Goal: Task Accomplishment & Management: Complete application form

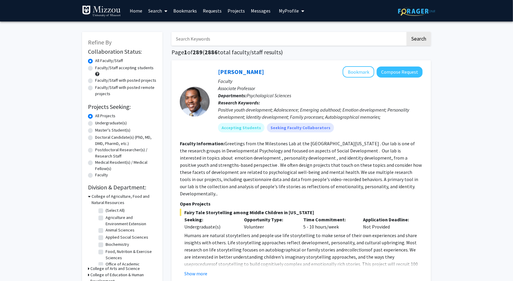
click at [187, 5] on link "Bookmarks" at bounding box center [185, 10] width 30 height 21
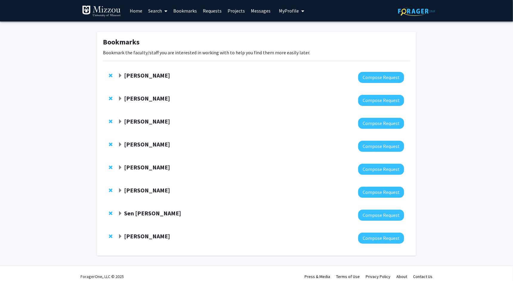
click at [123, 118] on div "[PERSON_NAME]" at bounding box center [182, 121] width 129 height 7
click at [121, 119] on span "Expand Peter Cornish Bookmark" at bounding box center [120, 121] width 5 height 5
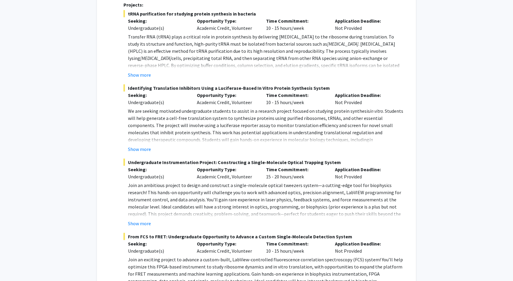
scroll to position [337, 0]
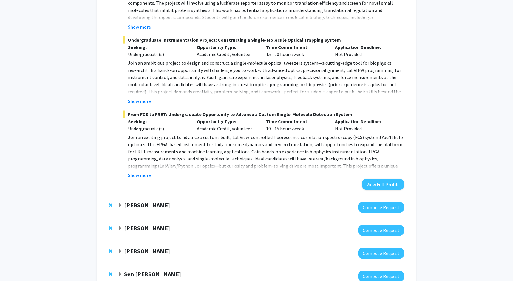
click at [118, 205] on span "Expand Nicholas Gaspelin Bookmark" at bounding box center [120, 206] width 5 height 5
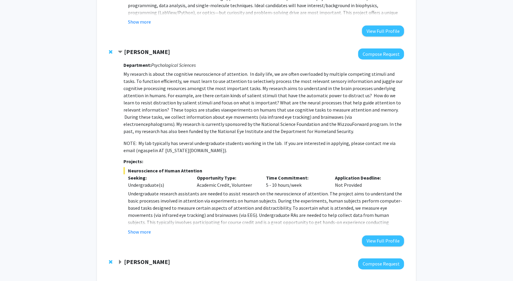
scroll to position [492, 0]
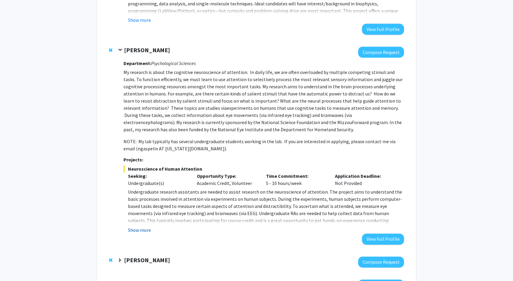
click at [144, 227] on button "Show more" at bounding box center [139, 230] width 23 height 7
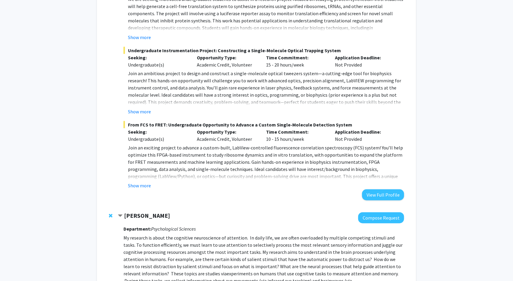
scroll to position [332, 0]
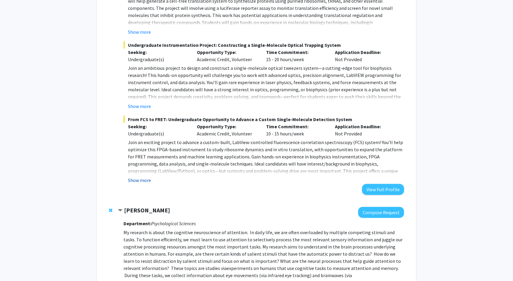
click at [145, 180] on button "Show more" at bounding box center [139, 180] width 23 height 7
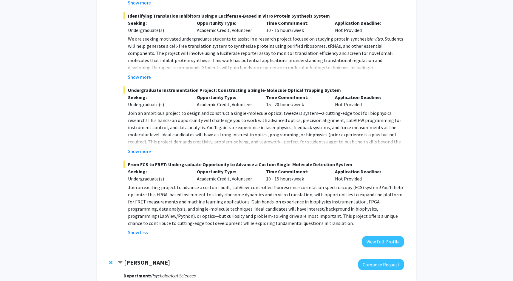
scroll to position [284, 0]
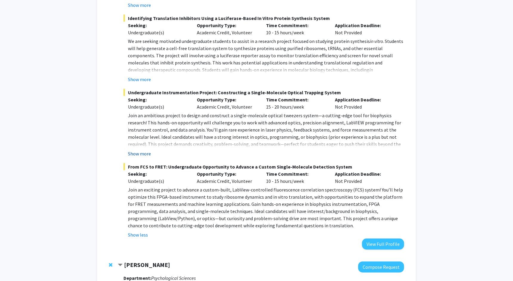
click at [141, 150] on button "Show more" at bounding box center [139, 153] width 23 height 7
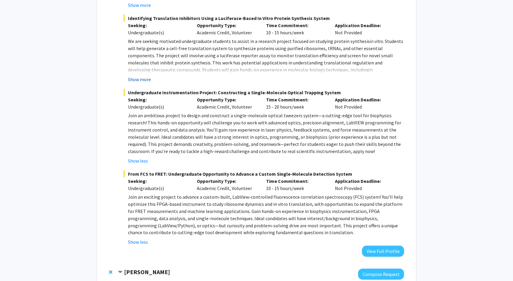
click at [143, 79] on button "Show more" at bounding box center [139, 79] width 23 height 7
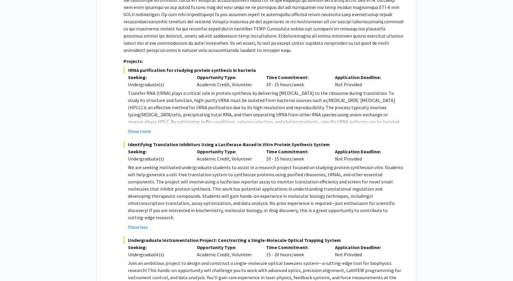
scroll to position [150, 0]
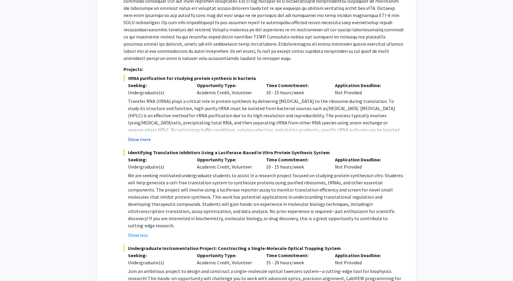
click at [144, 138] on button "Show more" at bounding box center [139, 139] width 23 height 7
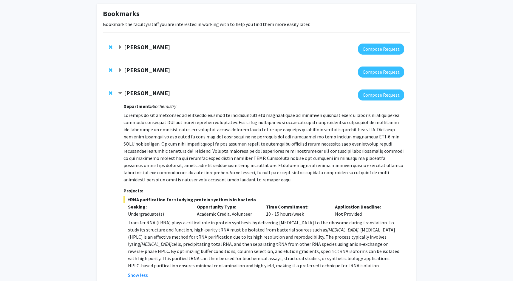
scroll to position [14, 0]
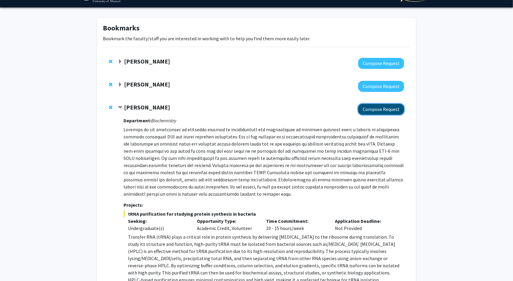
click at [380, 111] on button "Compose Request" at bounding box center [381, 109] width 46 height 11
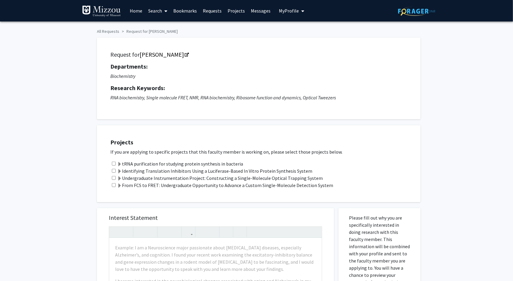
click at [117, 162] on span at bounding box center [119, 164] width 5 height 5
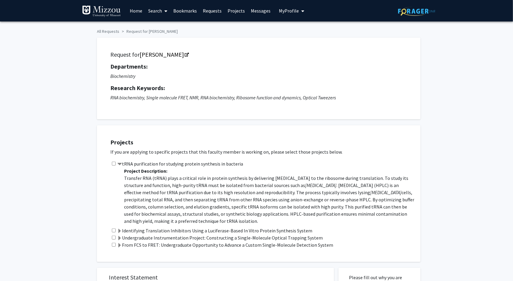
click at [114, 163] on input "checkbox" at bounding box center [114, 164] width 4 height 4
checkbox input "true"
click at [115, 230] on input "checkbox" at bounding box center [114, 231] width 4 height 4
checkbox input "true"
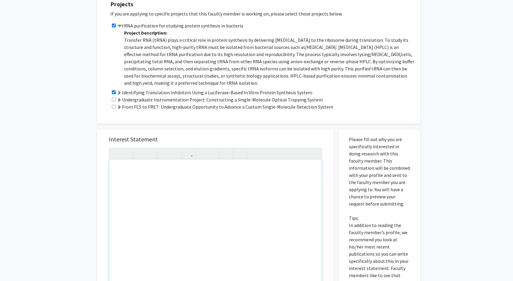
scroll to position [142, 0]
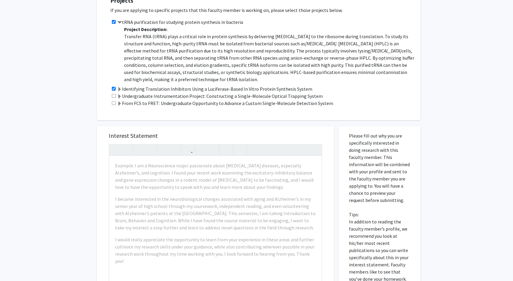
click at [84, 152] on div "All Requests Request for Peter Cornish Request for Peter Cornish Departments: B…" at bounding box center [256, 147] width 513 height 534
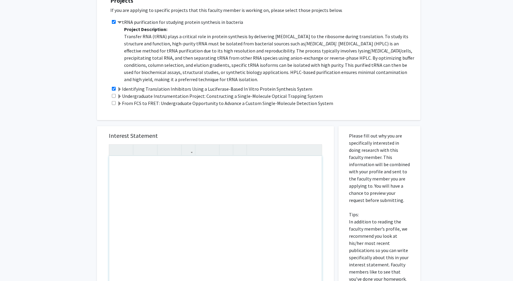
click at [128, 166] on div "Note to users with screen readers: Please press Alt+0 or Option+0 to deactivate…" at bounding box center [215, 224] width 213 height 137
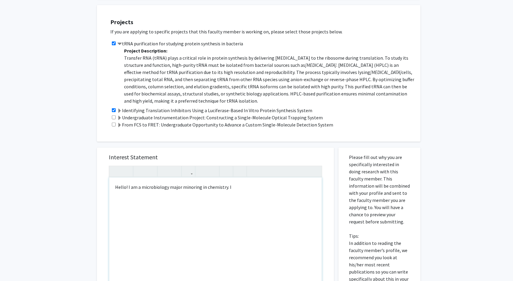
scroll to position [121, 0]
click at [120, 108] on span at bounding box center [119, 110] width 5 height 5
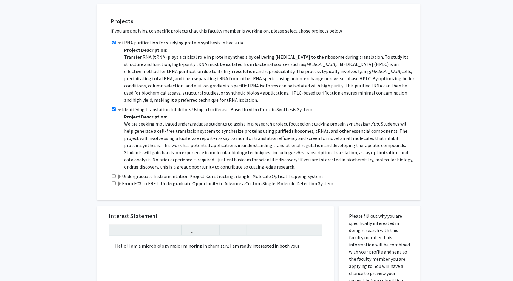
scroll to position [131, 0]
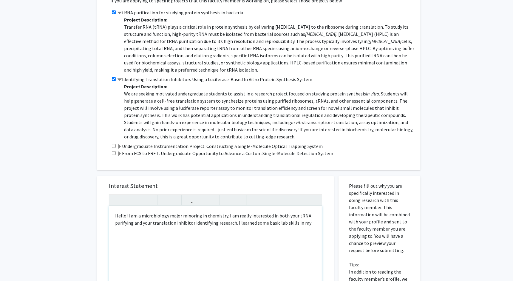
scroll to position [155, 0]
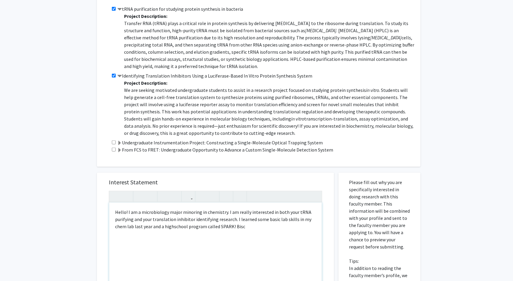
click at [296, 218] on div "Hello! I am a microbiology major minoring in chemistry. I am really interested …" at bounding box center [215, 271] width 213 height 137
click at [294, 220] on div "Hello! I am a microbiology major minoring in chemistry. I am really interested …" at bounding box center [215, 271] width 213 height 137
click at [289, 232] on div "Hello! I am a microbiology major minoring in chemistry. I am really interested …" at bounding box center [215, 271] width 213 height 137
click at [264, 227] on div "Hello! I am a microbiology major minoring in chemistry. I am really interested …" at bounding box center [215, 271] width 213 height 137
click at [265, 227] on div "Hello! I am a microbiology major minoring in chemistry. I am really interested …" at bounding box center [215, 271] width 213 height 137
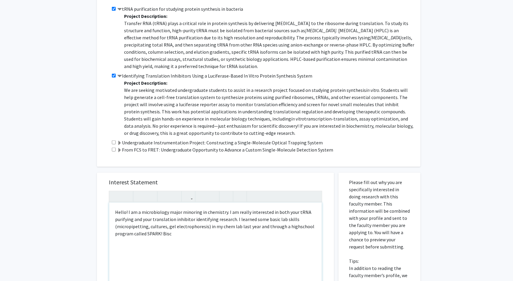
click at [264, 234] on div "Hello! I am a microbiology major minoring in chemistry. I am really interested …" at bounding box center [215, 271] width 213 height 137
click at [196, 233] on div "Hello! I am a microbiology major minoring in chemistry. I am really interested …" at bounding box center [215, 271] width 213 height 137
click at [193, 235] on div "Hello! I am a microbiology major minoring in chemistry. I am really interested …" at bounding box center [215, 271] width 213 height 137
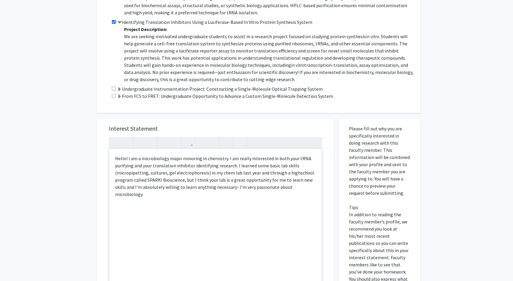
scroll to position [218, 0]
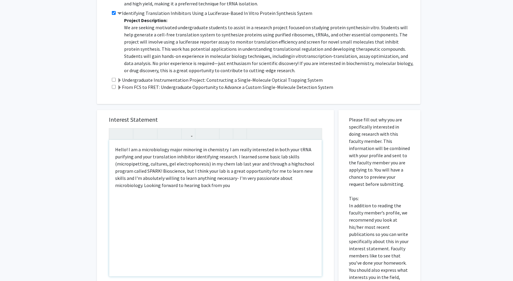
type textarea "Hello! I am a microbiology major minoring in chemistry. I am really interested …"
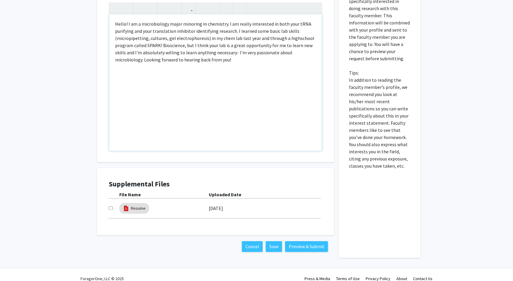
scroll to position [345, 0]
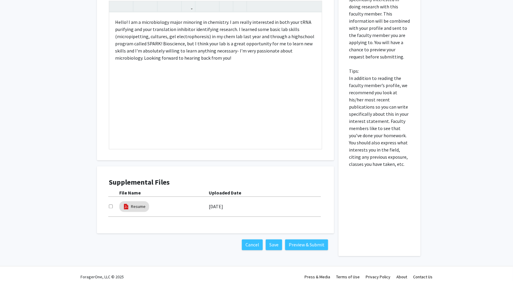
click at [110, 208] on input "checkbox" at bounding box center [111, 207] width 4 height 4
checkbox input "true"
click at [297, 246] on button "Preview & Submit" at bounding box center [306, 245] width 43 height 11
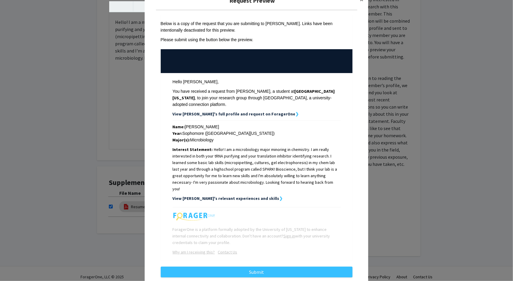
scroll to position [20, 0]
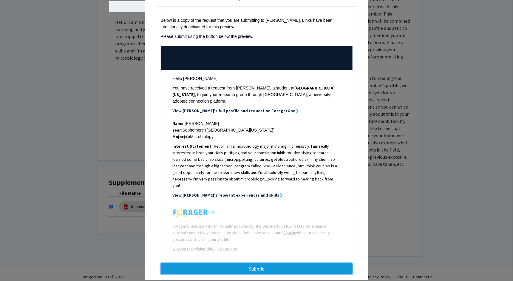
click at [296, 263] on button "Submit" at bounding box center [257, 268] width 192 height 11
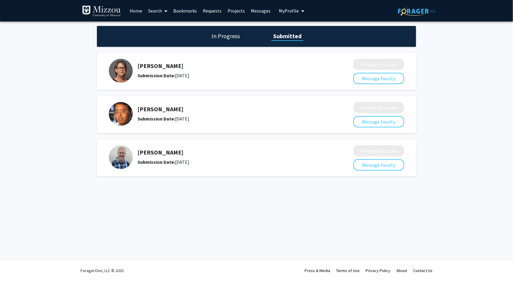
click at [261, 9] on link "Messages" at bounding box center [261, 10] width 26 height 21
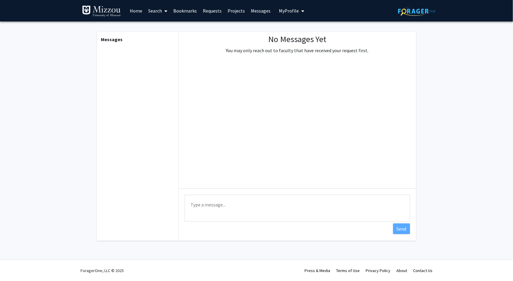
click at [292, 10] on span "My Profile" at bounding box center [289, 11] width 20 height 6
click at [221, 9] on link "Requests" at bounding box center [212, 10] width 25 height 21
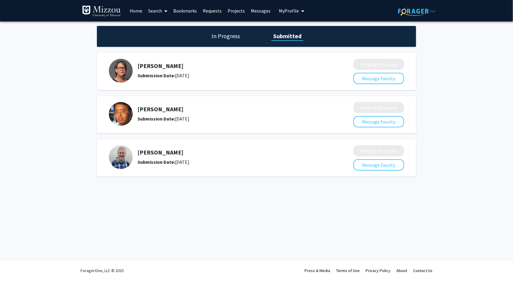
click at [164, 69] on h5 "[PERSON_NAME]" at bounding box center [230, 65] width 184 height 7
click at [371, 75] on button "Message Faculty" at bounding box center [379, 78] width 51 height 11
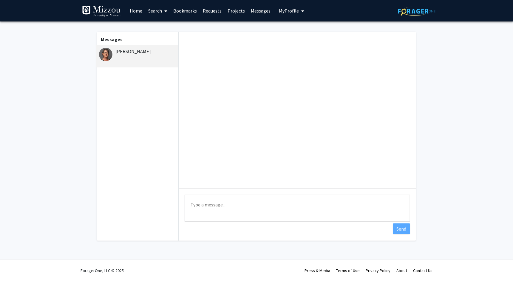
click at [212, 12] on link "Requests" at bounding box center [212, 10] width 25 height 21
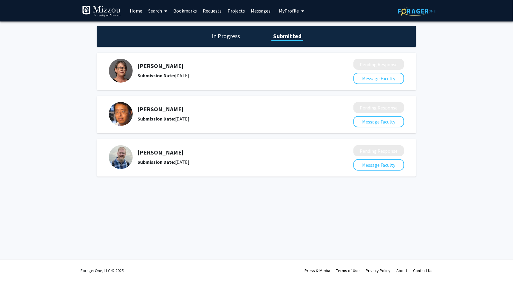
click at [190, 9] on link "Bookmarks" at bounding box center [185, 10] width 30 height 21
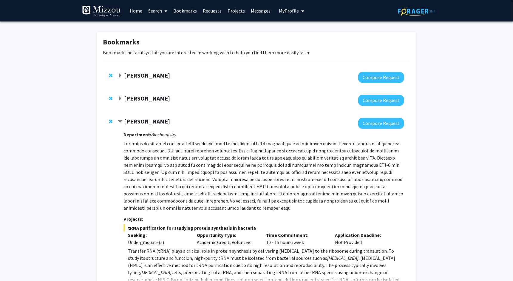
click at [124, 123] on strong "[PERSON_NAME]" at bounding box center [147, 121] width 46 height 7
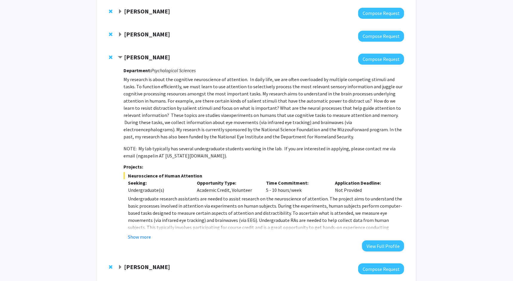
scroll to position [93, 0]
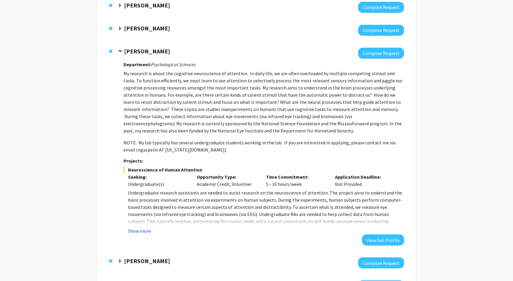
click at [143, 229] on button "Show more" at bounding box center [139, 230] width 23 height 7
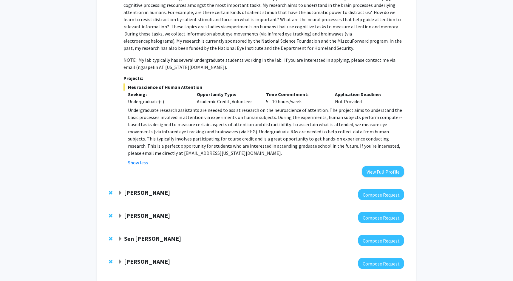
scroll to position [184, 0]
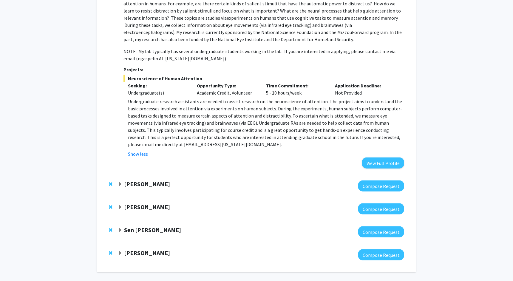
click at [119, 182] on span "Expand Allison Pease Bookmark" at bounding box center [120, 184] width 5 height 5
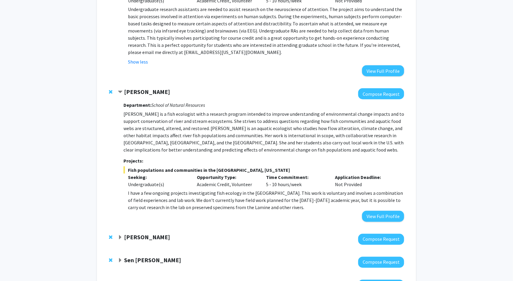
scroll to position [278, 0]
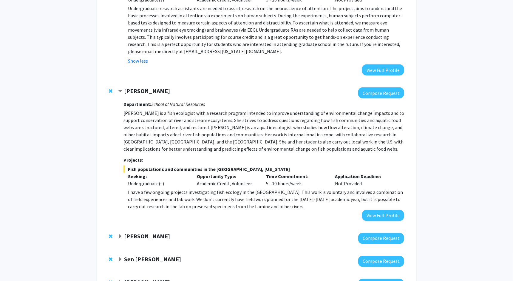
click at [120, 237] on span "Expand Elizabeth Bryda Bookmark" at bounding box center [120, 237] width 5 height 5
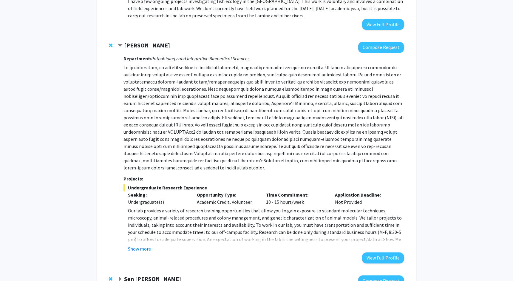
scroll to position [472, 0]
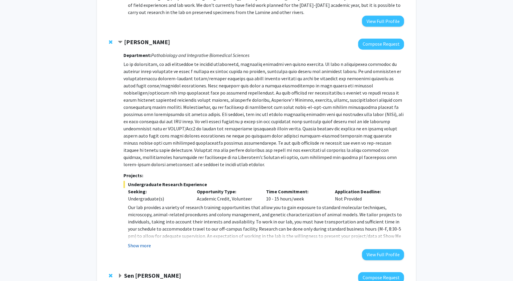
click at [140, 243] on button "Show more" at bounding box center [139, 245] width 23 height 7
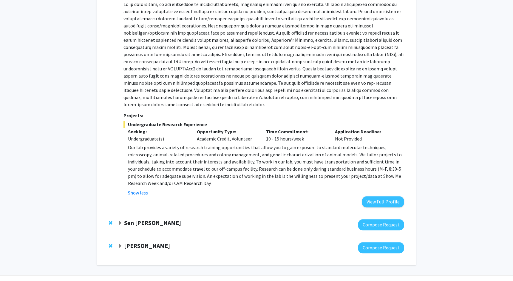
scroll to position [533, 0]
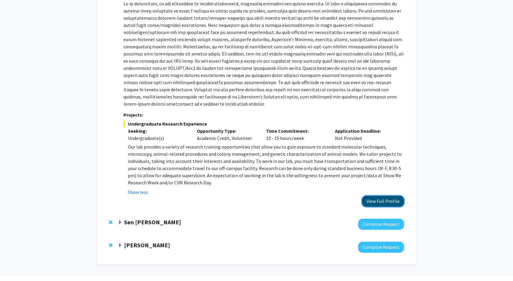
click at [382, 203] on button "View Full Profile" at bounding box center [383, 201] width 42 height 11
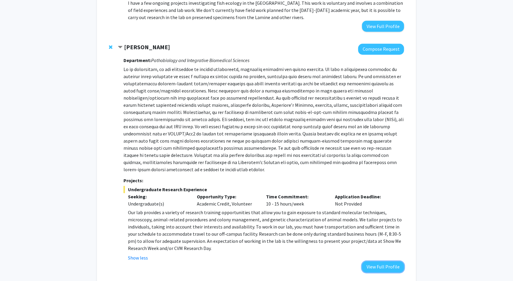
scroll to position [467, 0]
click at [114, 47] on div at bounding box center [112, 46] width 6 height 7
click at [111, 45] on span "Remove Elizabeth Bryda from bookmarks" at bounding box center [111, 46] width 4 height 5
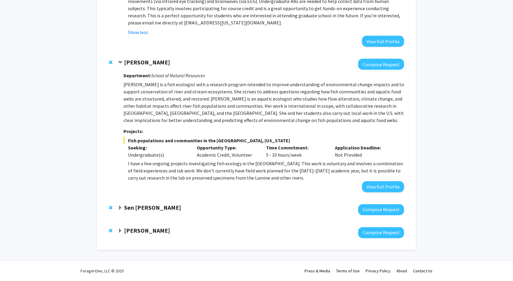
click at [119, 210] on span "Expand Sen Xu Bookmark" at bounding box center [120, 208] width 5 height 5
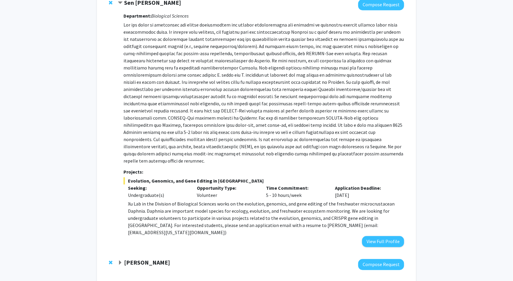
scroll to position [509, 0]
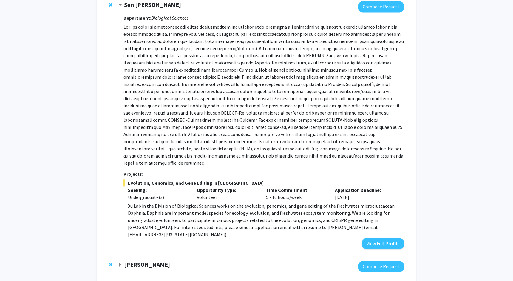
click at [119, 263] on span "Expand Christine Brodsky Bookmark" at bounding box center [120, 265] width 5 height 5
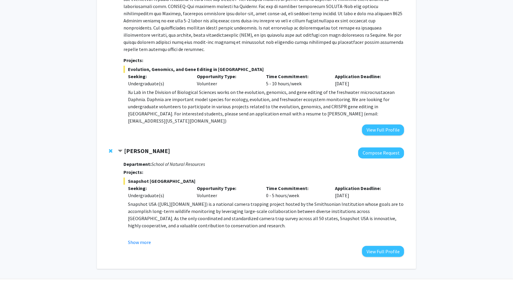
scroll to position [625, 0]
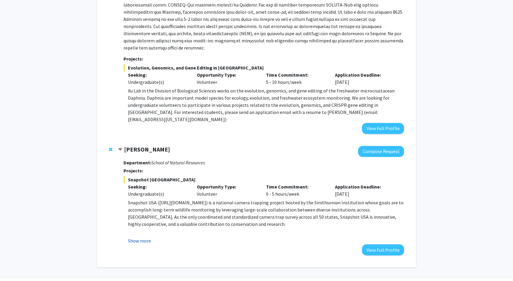
click at [140, 237] on button "Show more" at bounding box center [139, 240] width 23 height 7
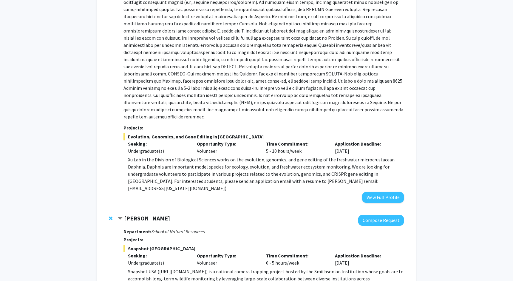
scroll to position [549, 0]
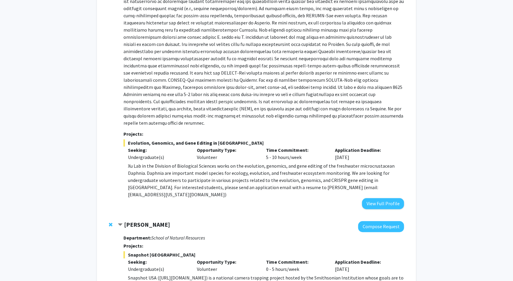
click at [123, 221] on div "Christine Brodsky" at bounding box center [182, 224] width 129 height 7
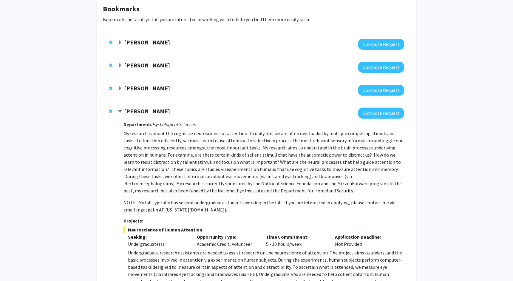
scroll to position [13, 0]
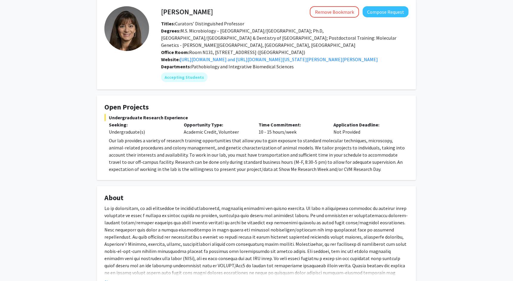
scroll to position [33, 0]
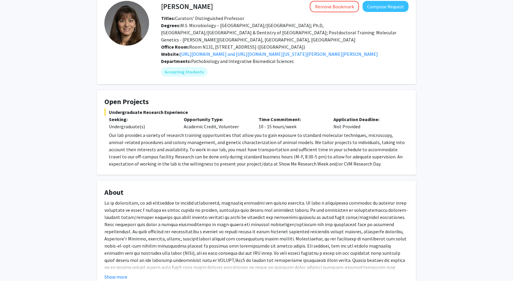
click at [385, 12] on div "[PERSON_NAME] Remove Bookmark Compose Request Titles: Curators’ Distinguished P…" at bounding box center [285, 29] width 257 height 57
click at [386, 9] on button "Compose Request" at bounding box center [386, 6] width 46 height 11
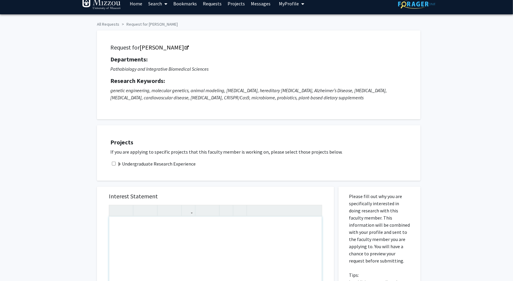
scroll to position [9, 0]
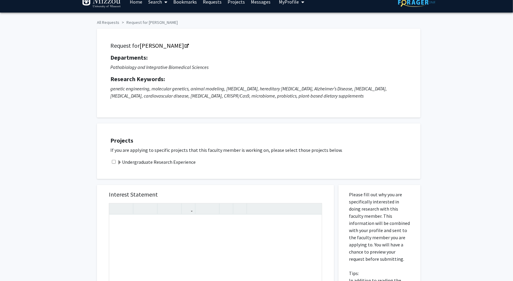
click at [117, 161] on div "Undergraduate Research Experience" at bounding box center [262, 161] width 304 height 7
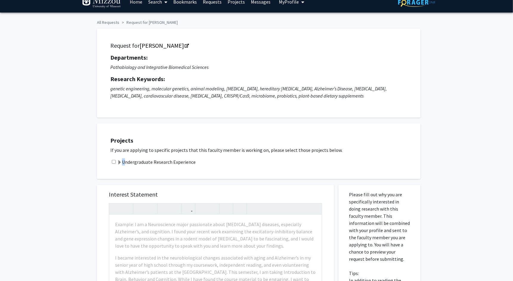
click at [116, 161] on div "Undergraduate Research Experience" at bounding box center [262, 161] width 304 height 7
click at [115, 161] on input "checkbox" at bounding box center [114, 162] width 4 height 4
checkbox input "true"
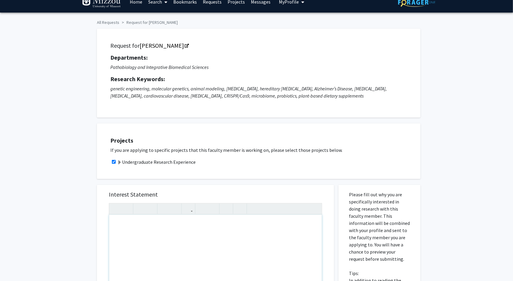
click at [134, 225] on div "Note to users with screen readers: Please press Alt+0 or Option+0 to deactivate…" at bounding box center [215, 283] width 213 height 137
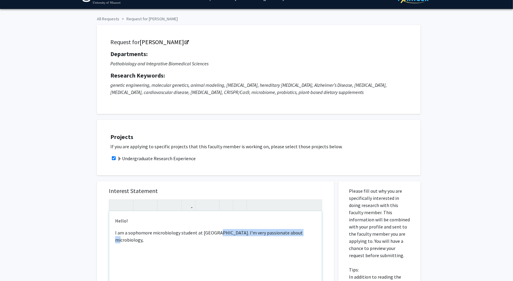
click at [216, 233] on div "Hello! I am a sophomore microbiology student at [GEOGRAPHIC_DATA]. I'm very pas…" at bounding box center [215, 279] width 213 height 137
click at [214, 235] on div "Hello! I am a sophomore microbiology student at [GEOGRAPHIC_DATA]." at bounding box center [215, 279] width 213 height 137
click at [222, 236] on div "Hello! I am a sophomore microbiology student at [GEOGRAPHIC_DATA]." at bounding box center [215, 279] width 213 height 137
click at [144, 241] on div "Hello! I am a sophomore microbiology student at [GEOGRAPHIC_DATA]. I'm on a pre…" at bounding box center [215, 279] width 213 height 137
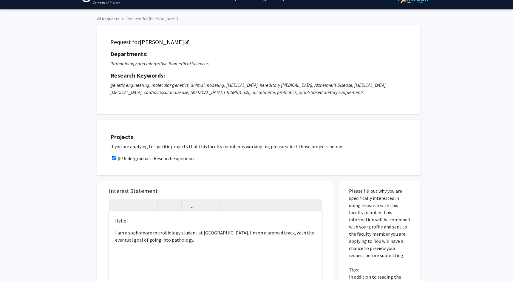
click at [166, 241] on div "Hello! I am a sophomore microbiology student at [GEOGRAPHIC_DATA]. I'm on a pre…" at bounding box center [215, 279] width 213 height 137
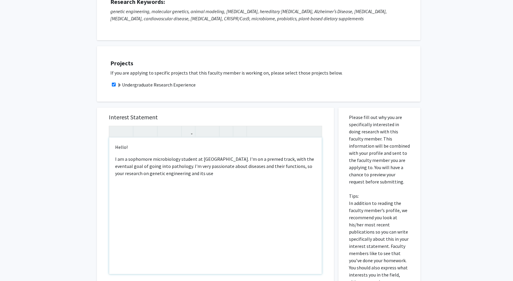
scroll to position [88, 0]
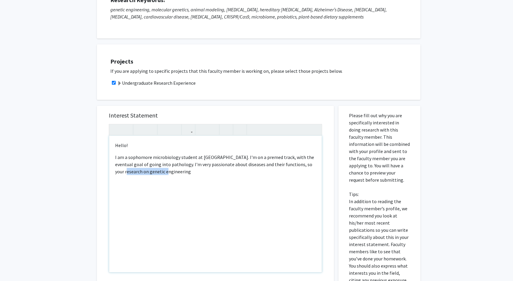
click at [116, 170] on div "Hello! I am a sophomore microbiology student at [GEOGRAPHIC_DATA]. I'm on a pre…" at bounding box center [215, 204] width 213 height 137
click at [182, 170] on div "Hello! I am a sophomore microbiology student at [GEOGRAPHIC_DATA]. I'm on a pre…" at bounding box center [215, 204] width 213 height 137
click at [178, 170] on div "Hello! I am a sophomore microbiology student at [GEOGRAPHIC_DATA]. I'm on a pre…" at bounding box center [215, 204] width 213 height 137
click at [304, 176] on div "Hello! I am a sophomore microbiology student at [GEOGRAPHIC_DATA]. I'm on a pre…" at bounding box center [215, 204] width 213 height 137
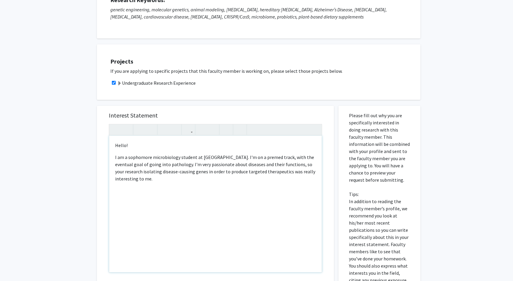
click at [297, 184] on div "Hello! I am a sophomore microbiology student at [GEOGRAPHIC_DATA]. I'm on a pre…" at bounding box center [215, 204] width 213 height 137
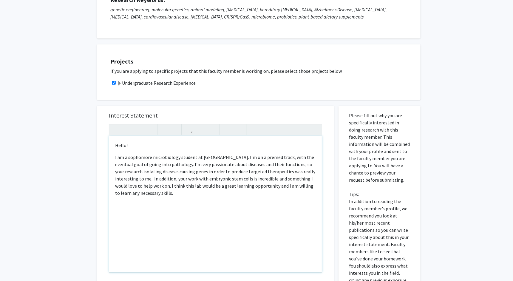
type textarea "<p>Hello!</p>I am a sophomore microbiology student at [GEOGRAPHIC_DATA]. I'm on…"
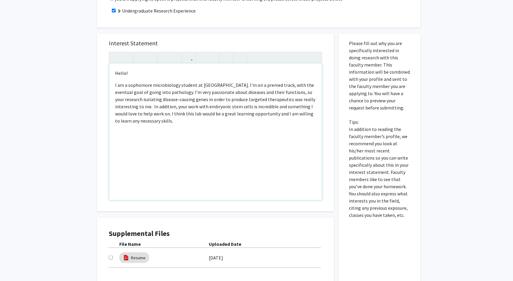
scroll to position [161, 0]
click at [112, 258] on input "checkbox" at bounding box center [111, 257] width 4 height 4
checkbox input "true"
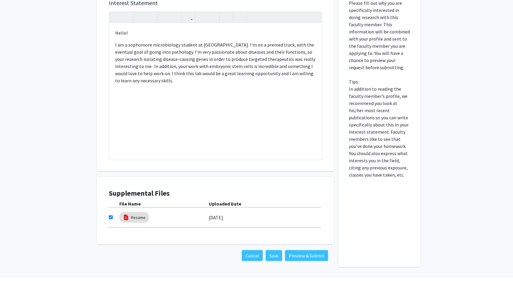
scroll to position [209, 0]
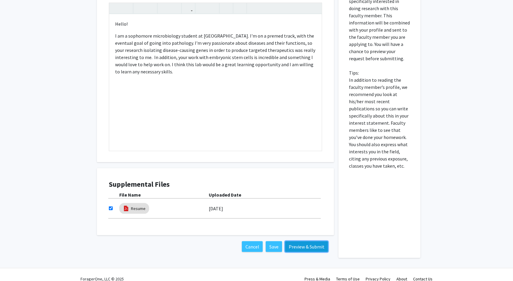
click at [306, 249] on button "Preview & Submit" at bounding box center [306, 246] width 43 height 11
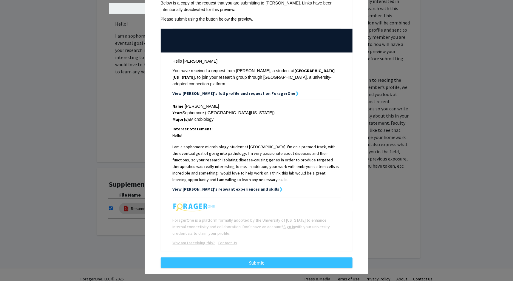
scroll to position [38, 0]
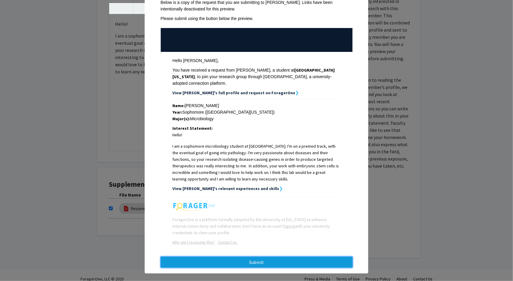
click at [247, 257] on button "Submit" at bounding box center [257, 262] width 192 height 11
